Goal: Task Accomplishment & Management: Use online tool/utility

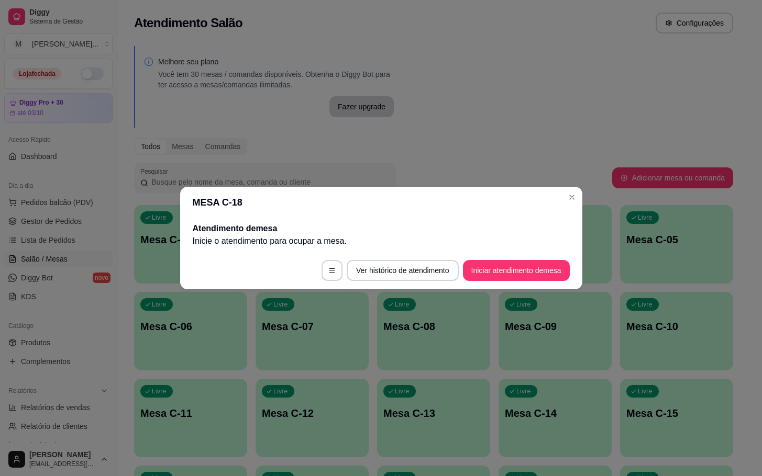
scroll to position [49, 0]
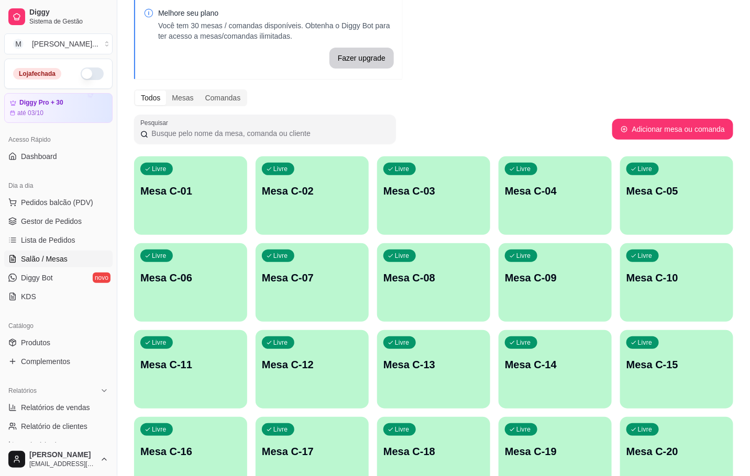
click at [671, 354] on div "Livre Mesa C-15" at bounding box center [676, 363] width 113 height 66
click at [348, 264] on div "Livre Mesa C-07" at bounding box center [311, 276] width 113 height 66
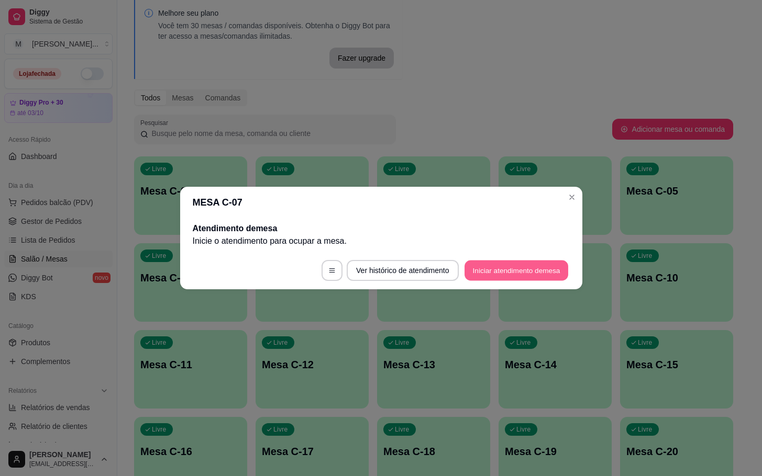
click at [520, 275] on button "Iniciar atendimento de mesa" at bounding box center [516, 271] width 104 height 20
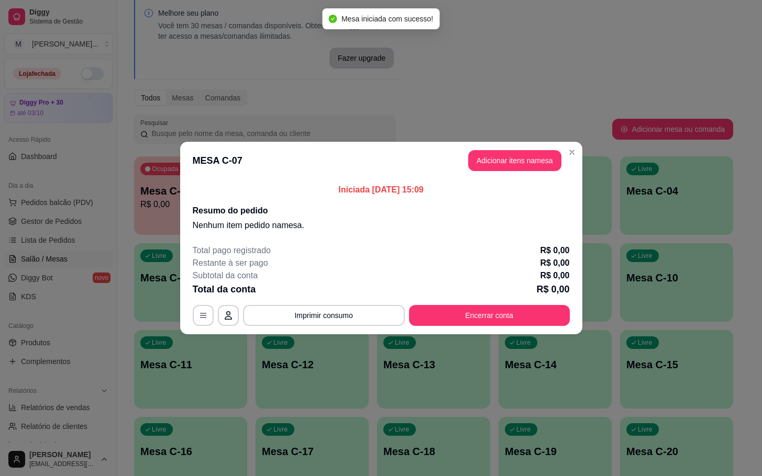
drag, startPoint x: 543, startPoint y: 184, endPoint x: 548, endPoint y: 163, distance: 21.5
click at [545, 181] on div "Iniciada [DATE] 15:09 Resumo do pedido Nenhum item pedido na mesa ." at bounding box center [381, 208] width 402 height 57
click at [549, 163] on button "Adicionar itens na mesa" at bounding box center [514, 160] width 93 height 21
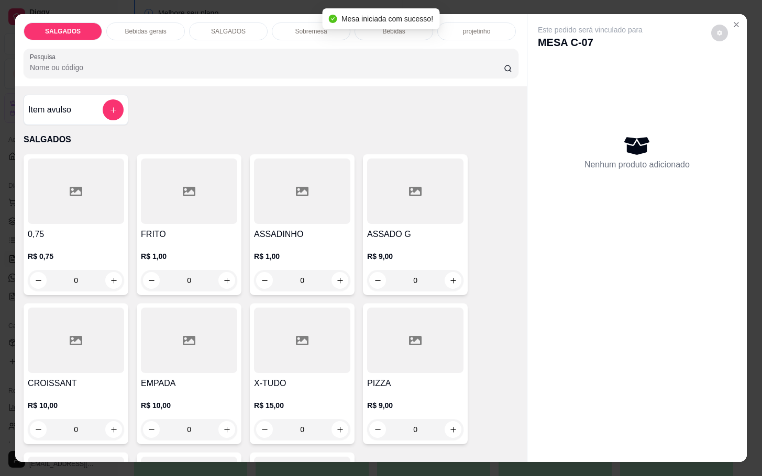
click at [313, 320] on div at bounding box center [302, 340] width 96 height 65
click at [474, 306] on p "Adicionar R$ 15,00" at bounding box center [479, 311] width 62 height 10
type input "1"
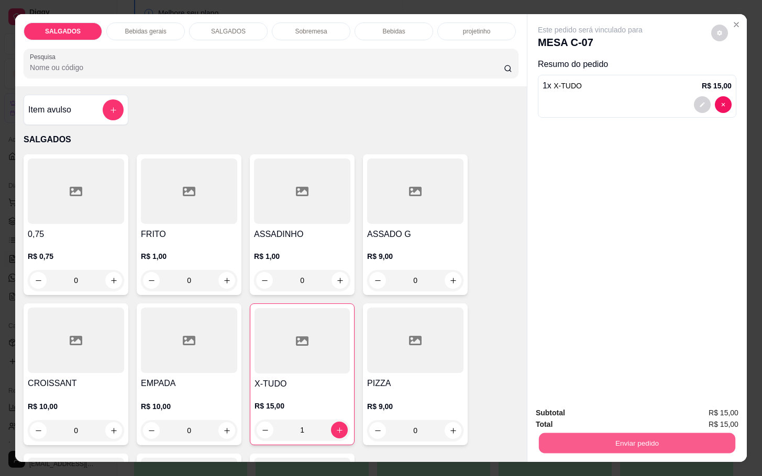
click at [584, 433] on button "Enviar pedido" at bounding box center [637, 443] width 196 height 20
click at [734, 415] on button "Enviar pedido" at bounding box center [709, 411] width 58 height 19
